Goal: Task Accomplishment & Management: Use online tool/utility

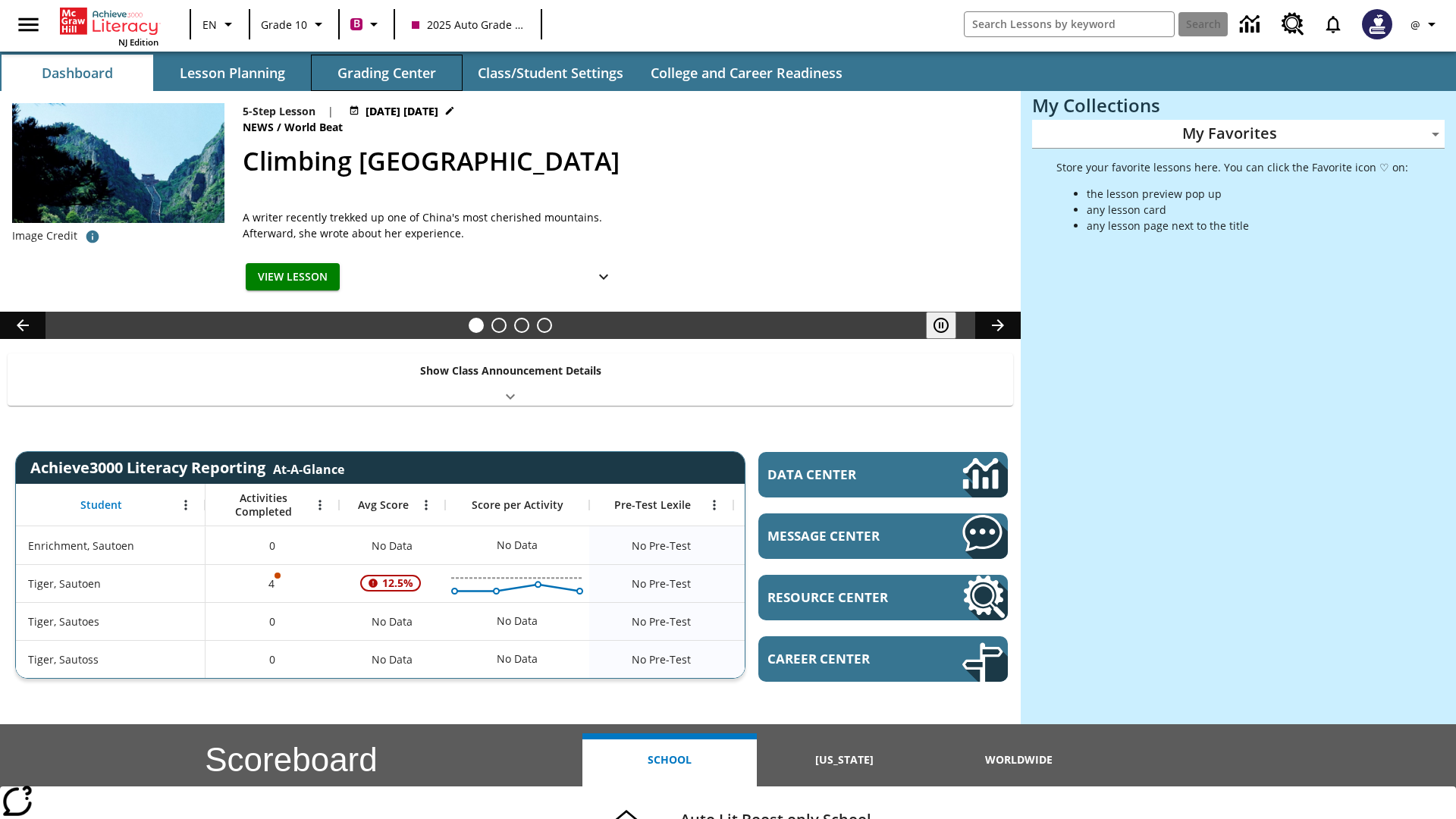
click at [387, 72] on button "Grading Center" at bounding box center [387, 72] width 152 height 36
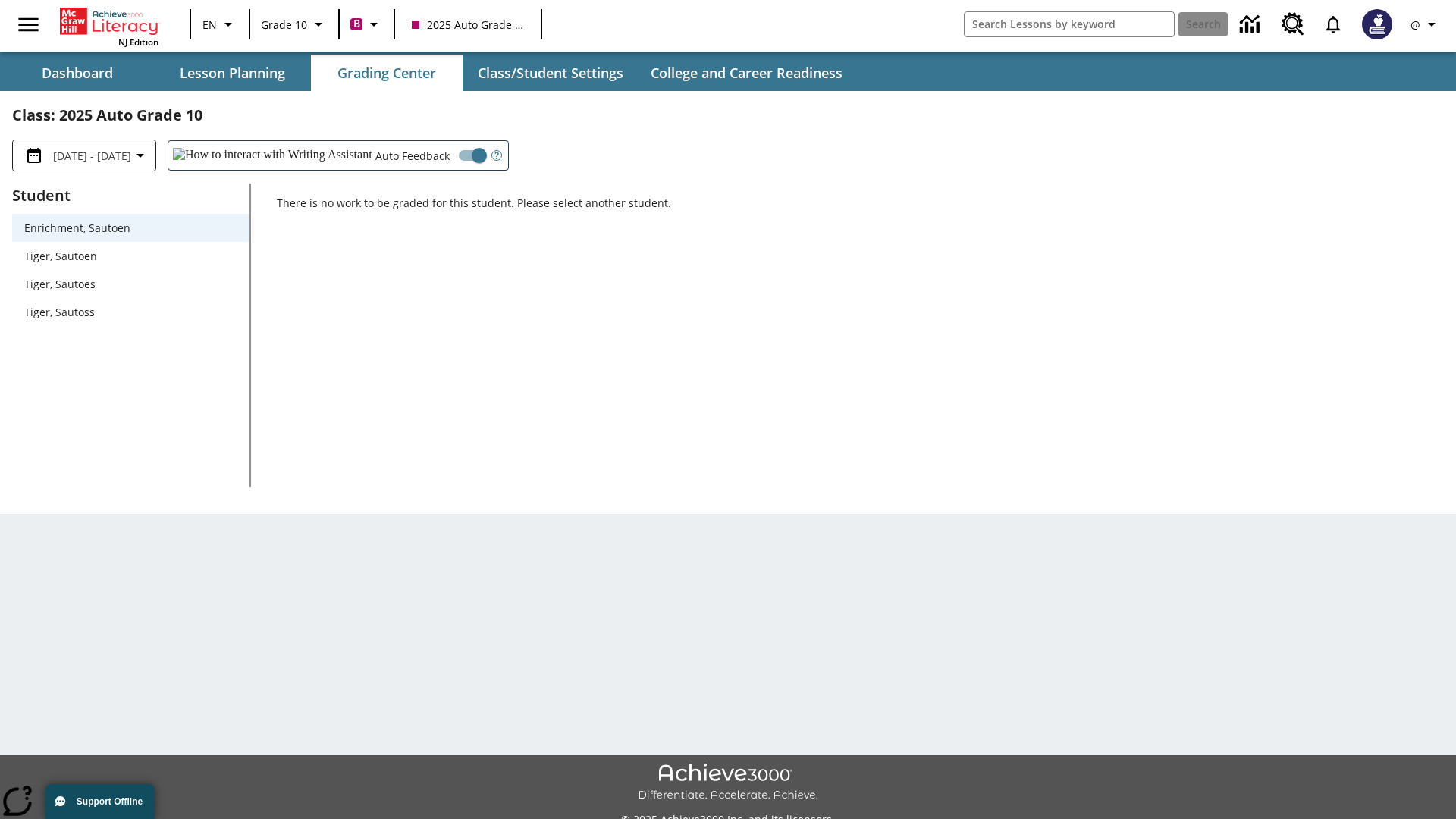
click at [130, 255] on span "Tiger, Sautoen" at bounding box center [130, 255] width 213 height 16
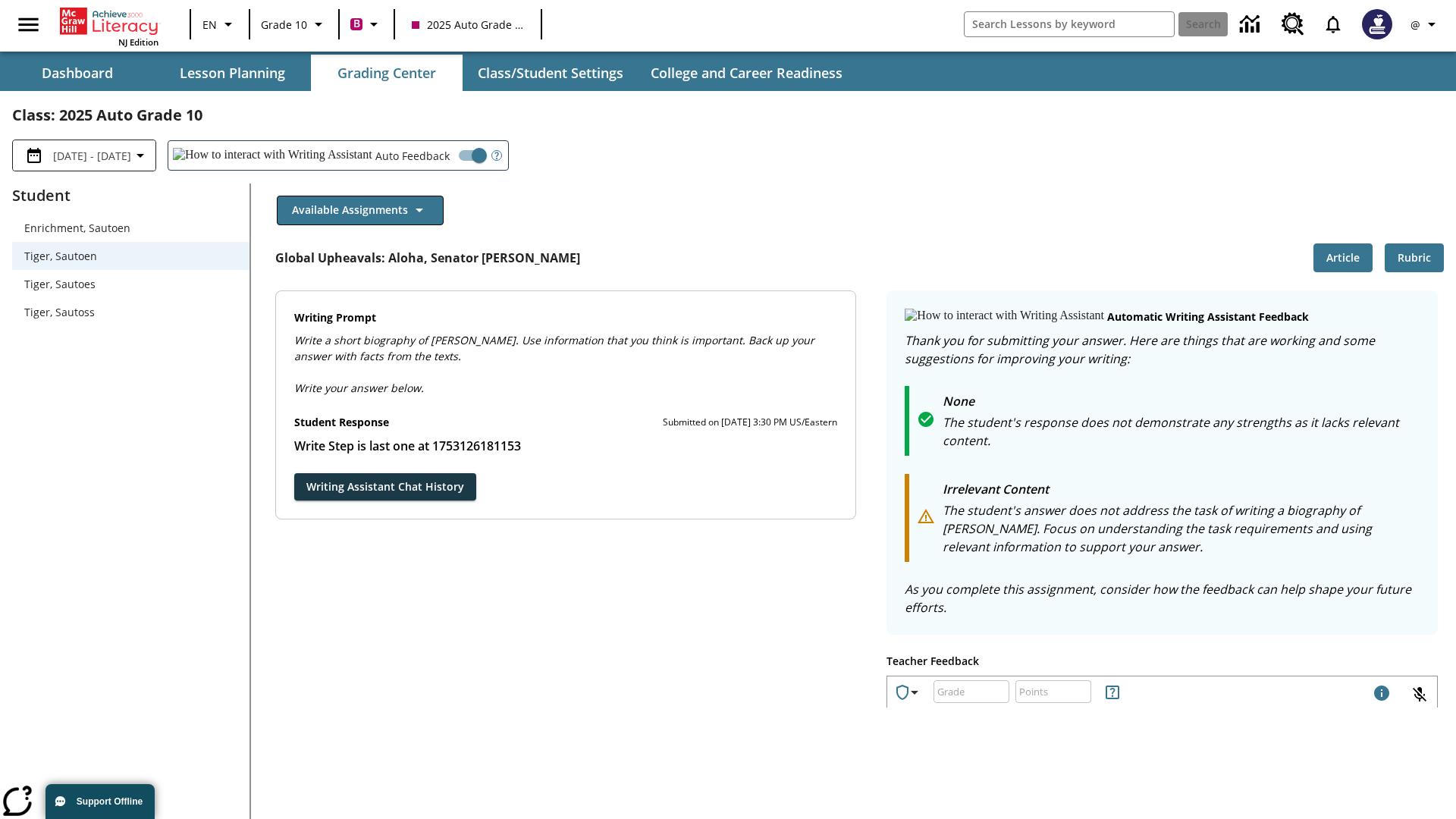
scroll to position [262, 0]
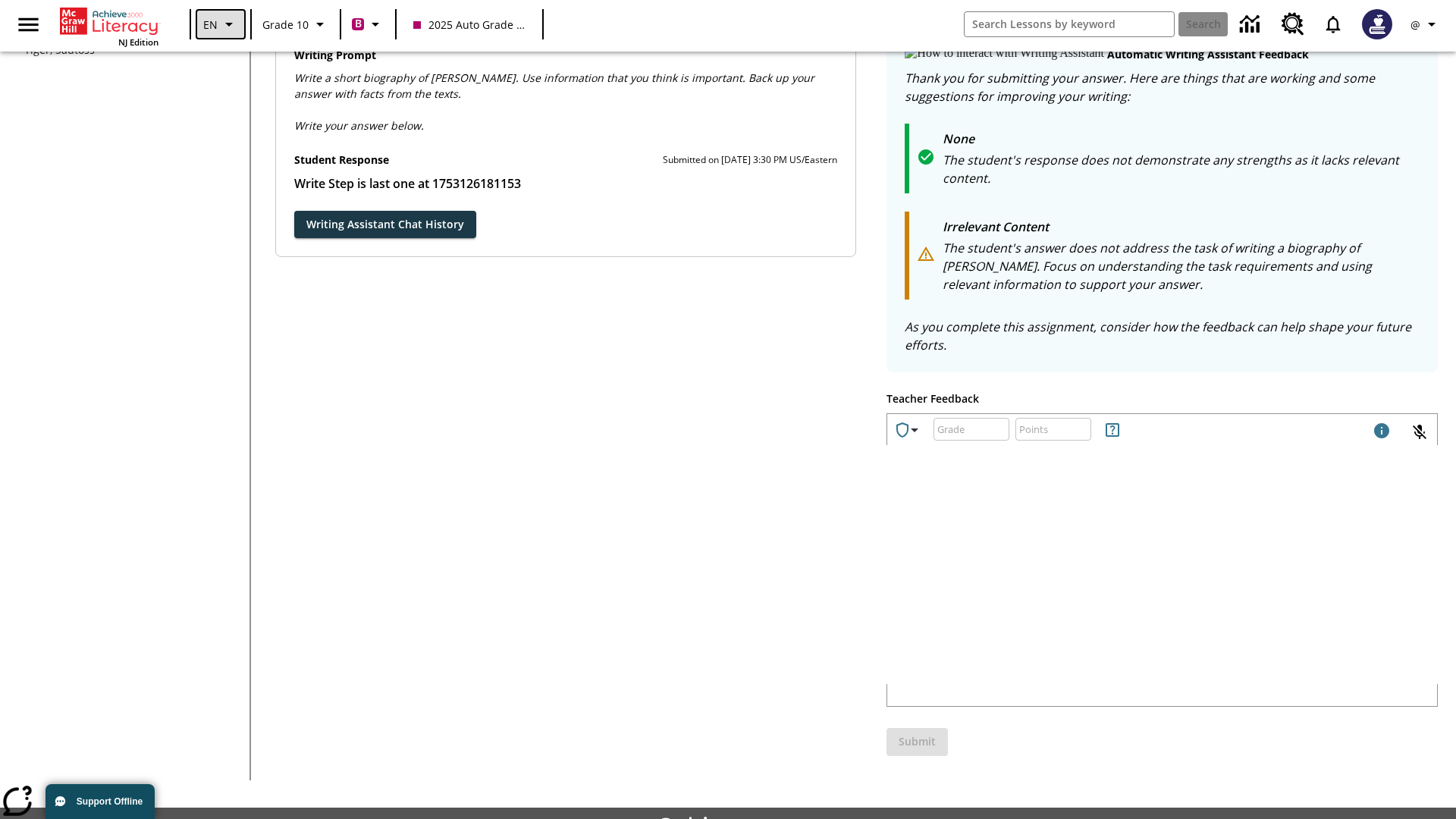
click at [220, 24] on icon "Language: EN, Select a language" at bounding box center [229, 24] width 18 height 18
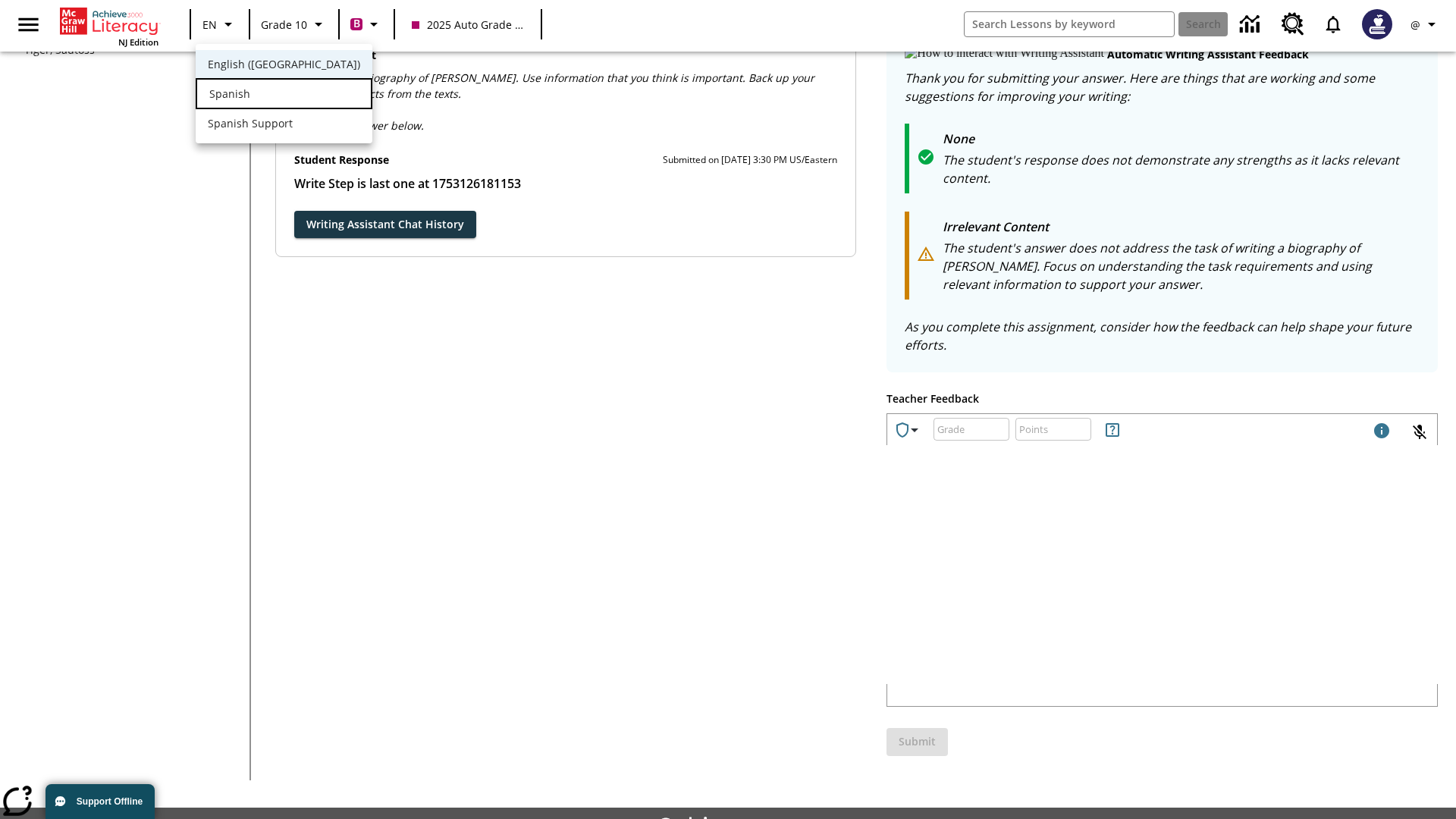
click at [253, 95] on div "Spanish" at bounding box center [284, 93] width 177 height 31
